Goal: Task Accomplishment & Management: Use online tool/utility

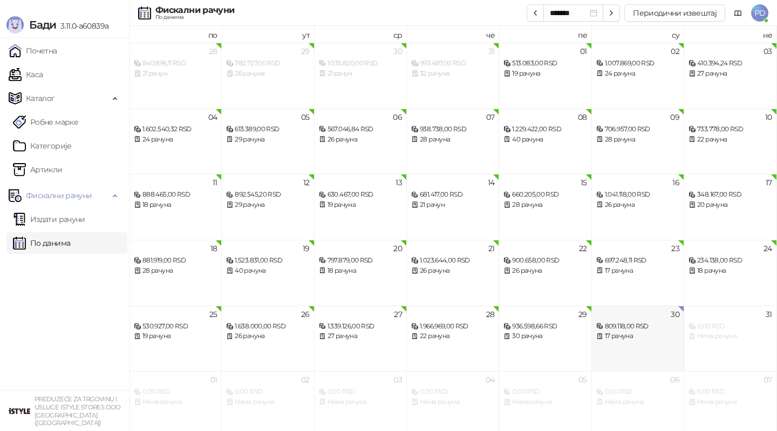
click at [619, 339] on div "17 рачуна" at bounding box center [638, 336] width 83 height 10
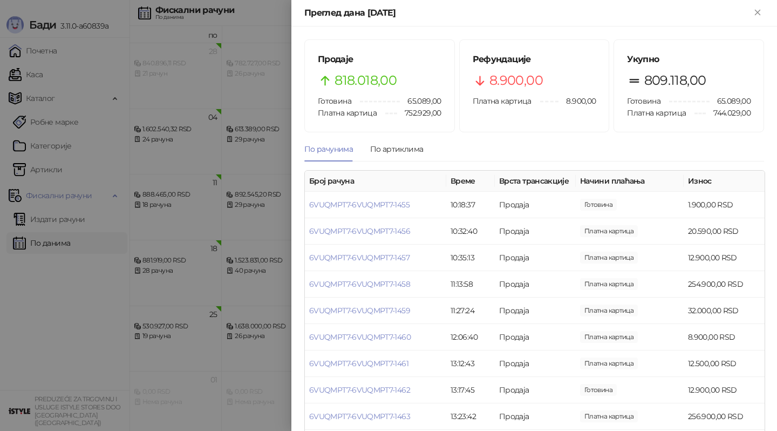
click at [43, 151] on div at bounding box center [388, 215] width 777 height 431
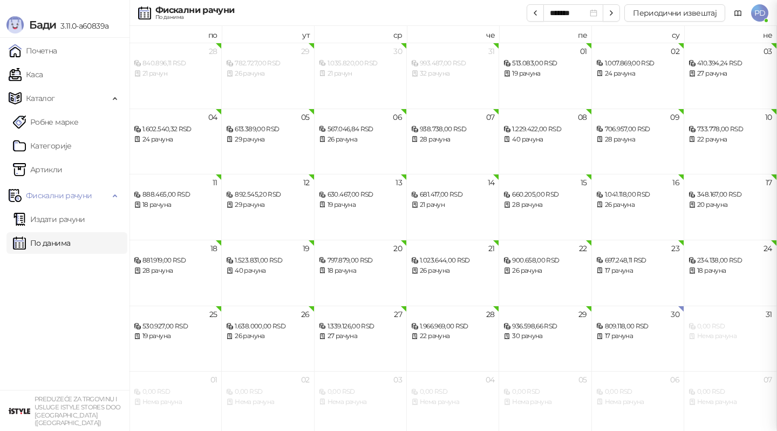
click at [59, 216] on div at bounding box center [388, 215] width 777 height 431
click at [59, 216] on link "Издати рачуни" at bounding box center [49, 219] width 72 height 22
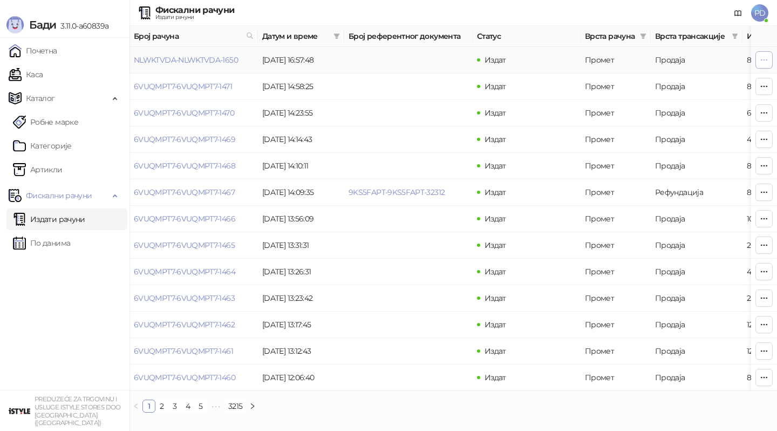
click at [769, 62] on button "button" at bounding box center [764, 59] width 17 height 17
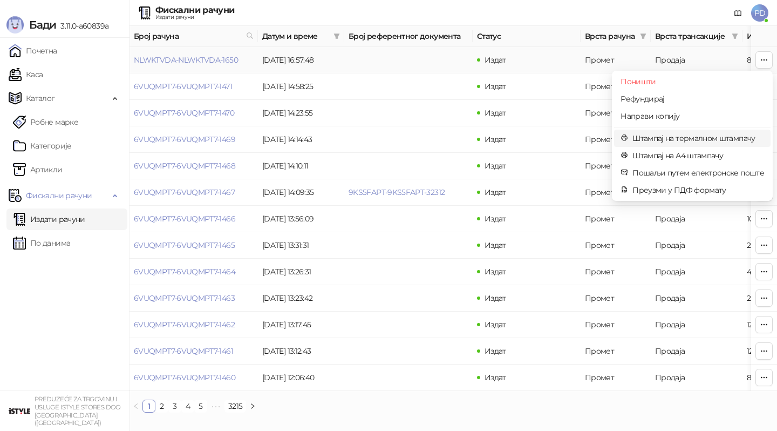
click at [711, 138] on span "Штампај на термалном штампачу" at bounding box center [699, 138] width 132 height 12
